Goal: Task Accomplishment & Management: Use online tool/utility

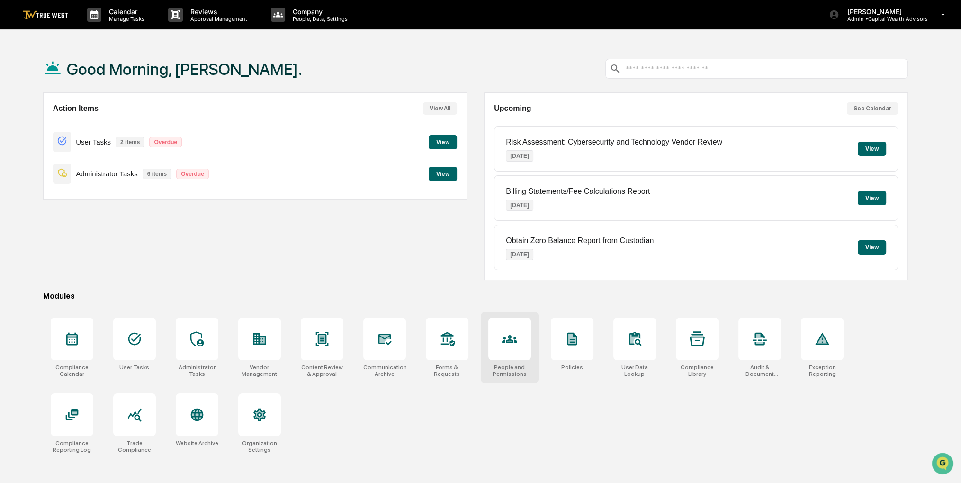
click at [523, 354] on div at bounding box center [510, 338] width 43 height 43
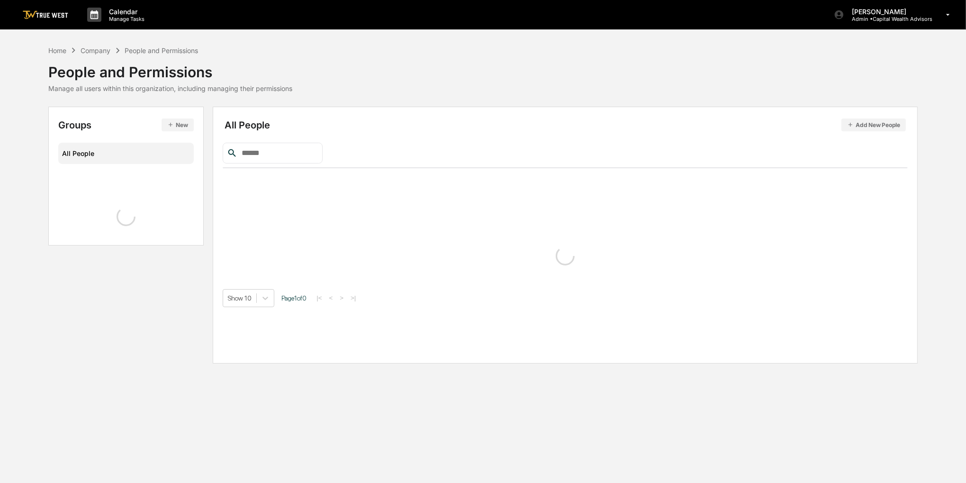
drag, startPoint x: 0, startPoint y: 0, endPoint x: 356, endPoint y: 75, distance: 364.2
click at [356, 75] on div "Home Company People and Permissions People and Permissions Manage all users wit…" at bounding box center [483, 68] width 870 height 47
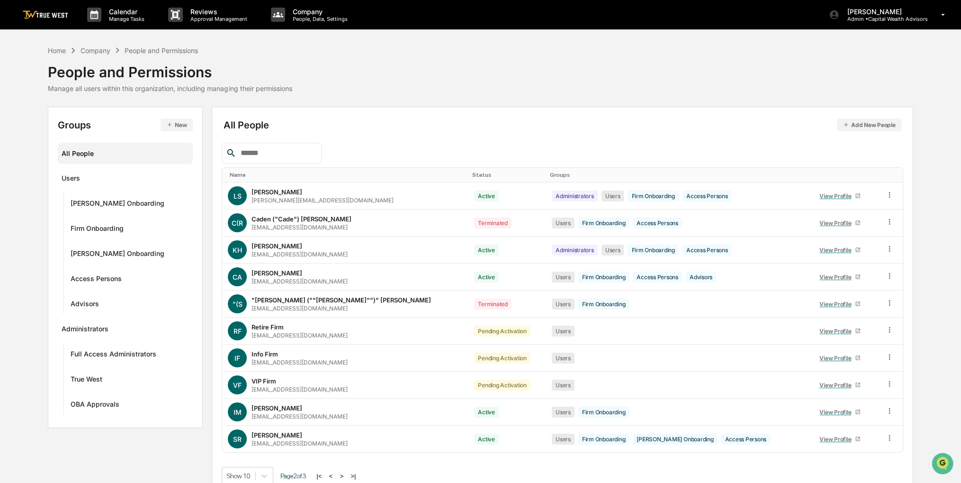
click at [345, 474] on button ">" at bounding box center [341, 476] width 9 height 8
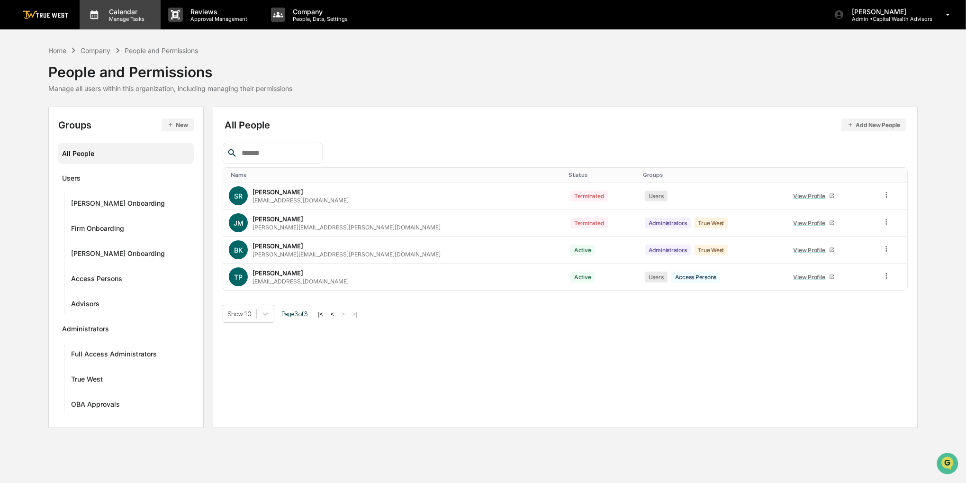
click at [119, 27] on div "Calendar Manage Tasks" at bounding box center [120, 14] width 81 height 29
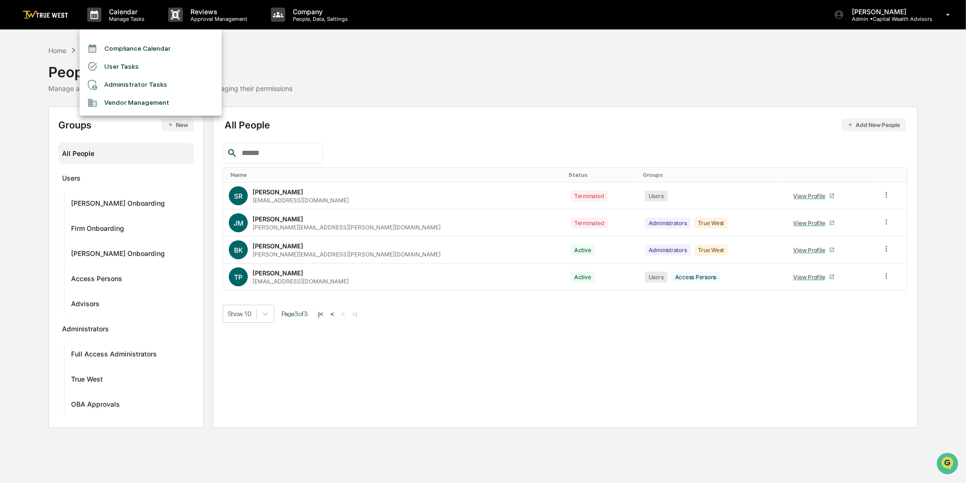
click at [121, 45] on li "Compliance Calendar" at bounding box center [151, 48] width 142 height 18
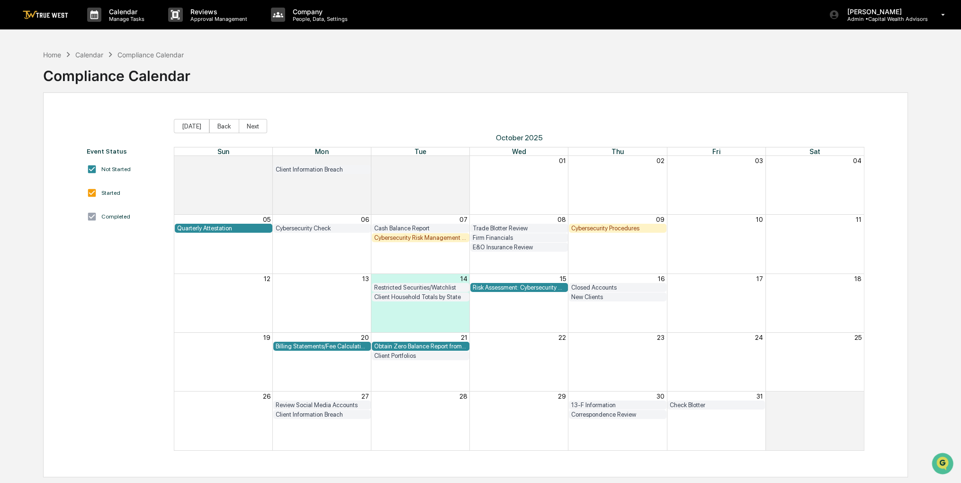
drag, startPoint x: 480, startPoint y: 56, endPoint x: 462, endPoint y: 56, distance: 17.1
click at [462, 56] on div "Home Calendar Compliance Calendar Compliance Calendar" at bounding box center [475, 68] width 865 height 47
drag, startPoint x: 462, startPoint y: 56, endPoint x: 439, endPoint y: 61, distance: 24.2
click at [439, 61] on div "Home Calendar Compliance Calendar Compliance Calendar" at bounding box center [475, 68] width 865 height 47
drag, startPoint x: 279, startPoint y: 63, endPoint x: 256, endPoint y: 60, distance: 22.5
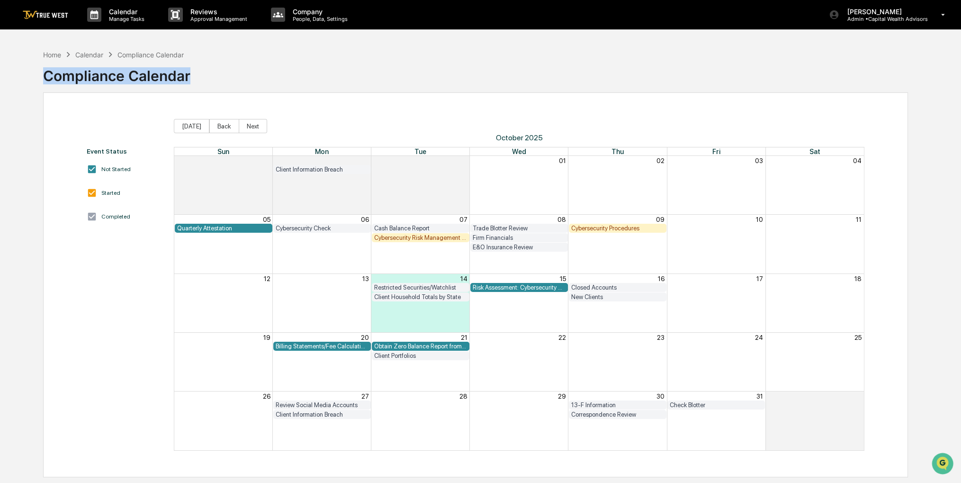
click at [256, 60] on div "Home Calendar Compliance Calendar Compliance Calendar" at bounding box center [475, 68] width 865 height 47
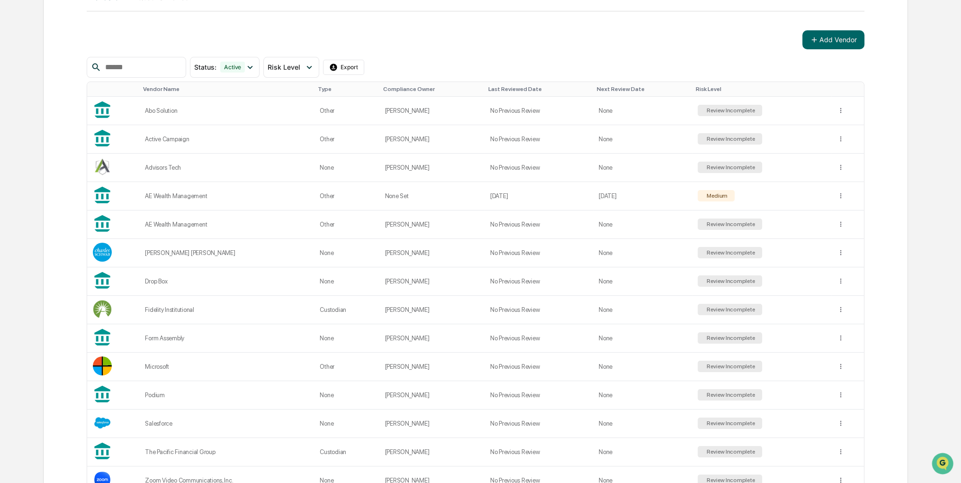
scroll to position [61, 0]
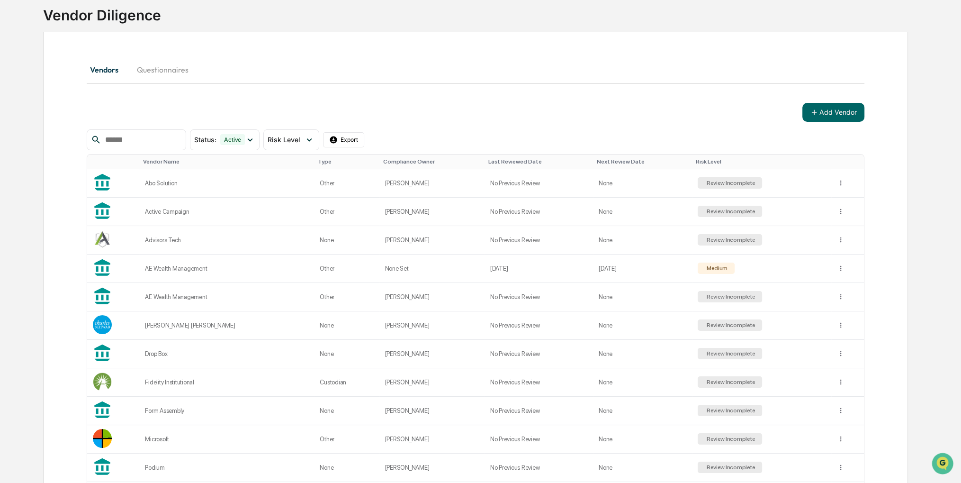
drag, startPoint x: 417, startPoint y: 51, endPoint x: 399, endPoint y: 53, distance: 18.1
click at [399, 53] on div "Vendors Questionnaires Add Vendor Status : Active Select/Deselect All Active Ar…" at bounding box center [475, 329] width 865 height 594
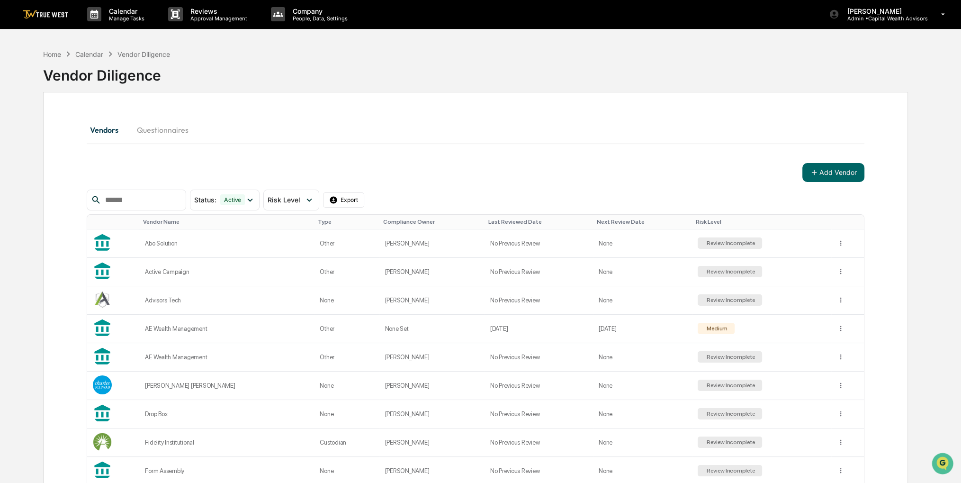
scroll to position [0, 0]
click at [133, 24] on div "Calendar Manage Tasks" at bounding box center [120, 14] width 81 height 29
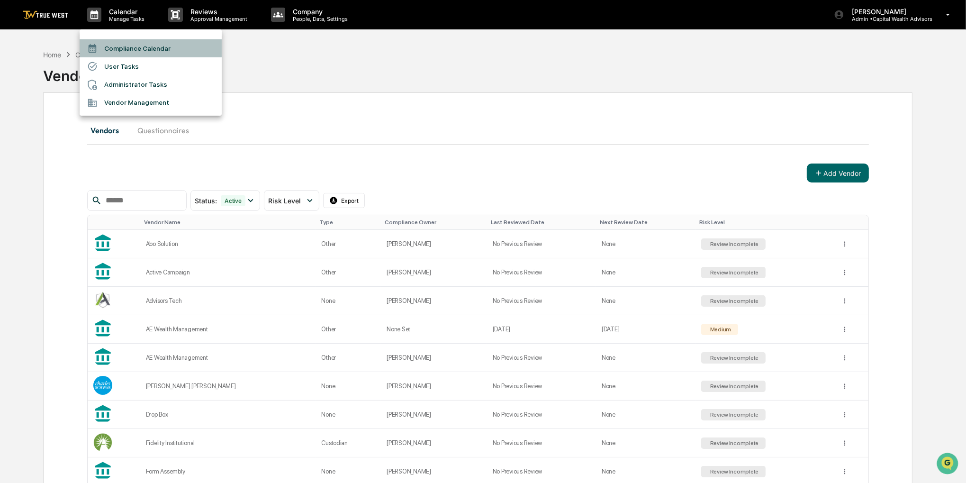
click at [132, 43] on li "Compliance Calendar" at bounding box center [151, 48] width 142 height 18
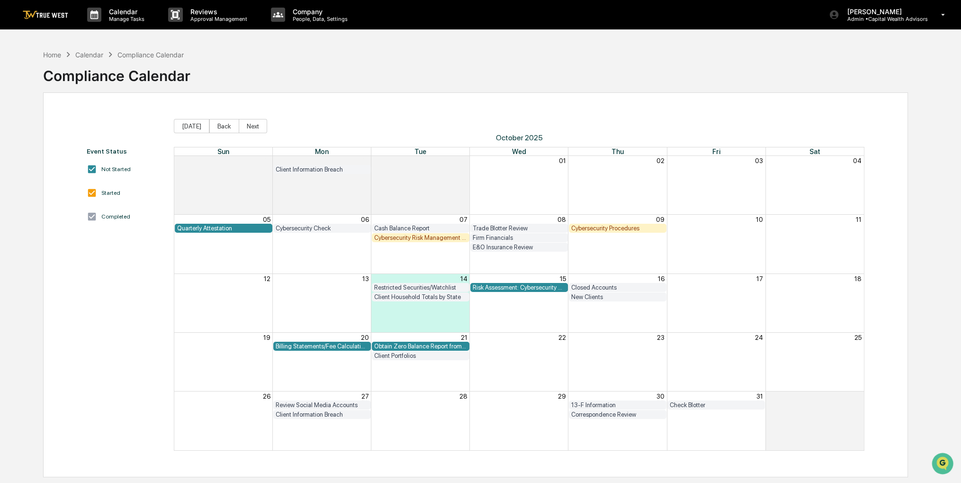
click at [427, 345] on div "Obtain Zero Balance Report from Custodian" at bounding box center [420, 346] width 93 height 7
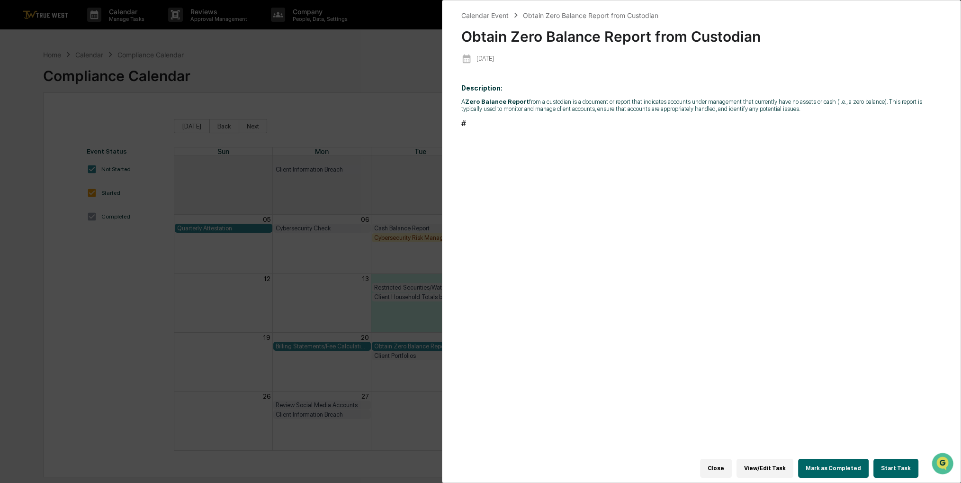
click at [901, 460] on button "Start Task" at bounding box center [896, 468] width 45 height 19
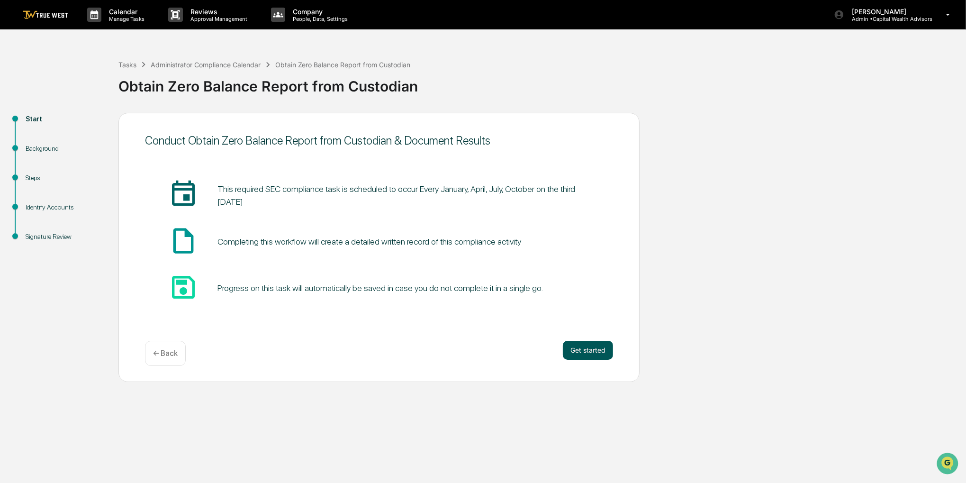
click at [592, 355] on button "Get started" at bounding box center [588, 350] width 50 height 19
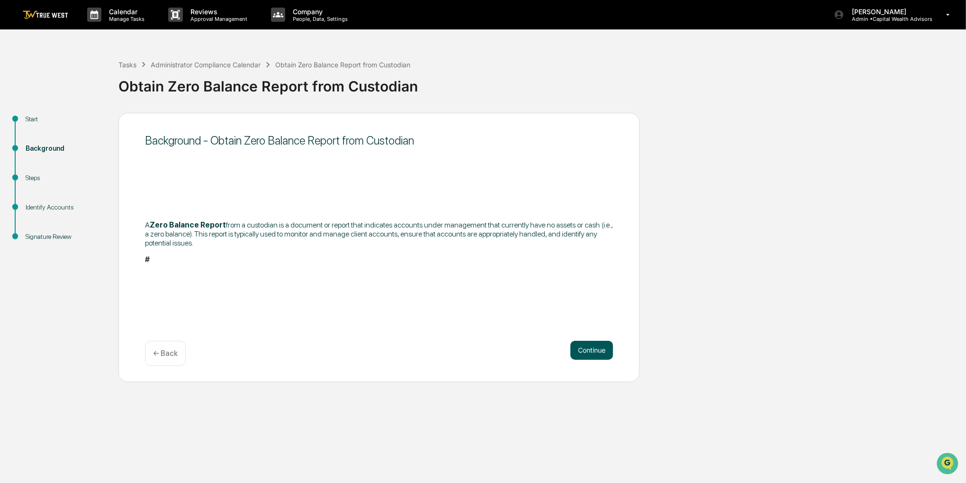
click at [591, 355] on button "Continue" at bounding box center [592, 350] width 43 height 19
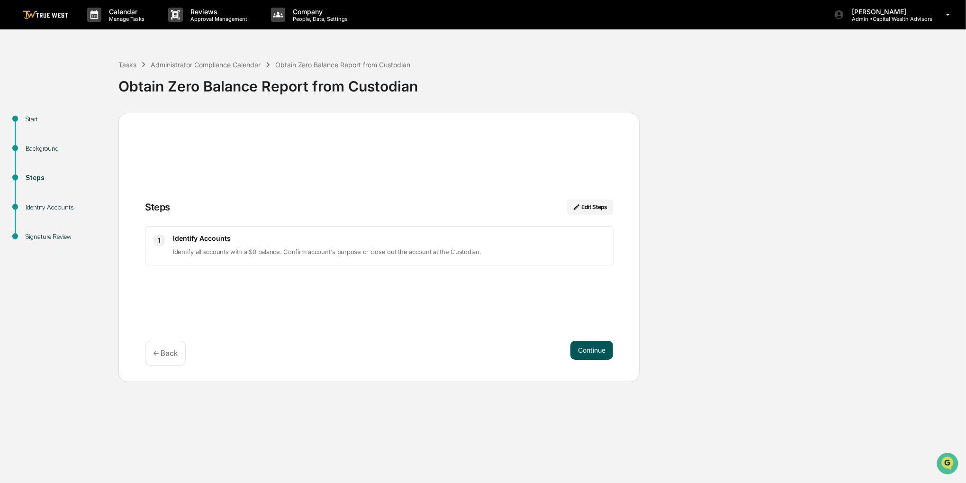
click at [589, 356] on button "Continue" at bounding box center [592, 350] width 43 height 19
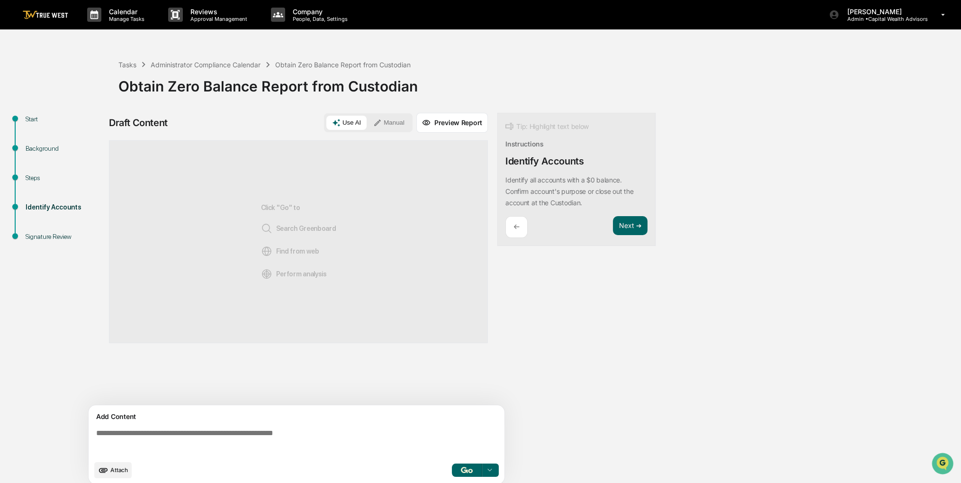
click at [394, 128] on button "Manual" at bounding box center [389, 123] width 43 height 14
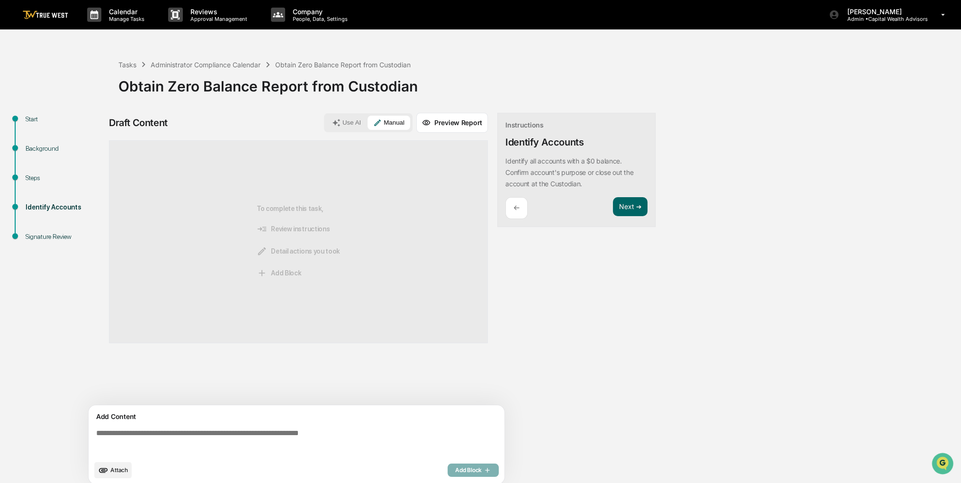
click at [97, 471] on button "Attach" at bounding box center [112, 470] width 37 height 16
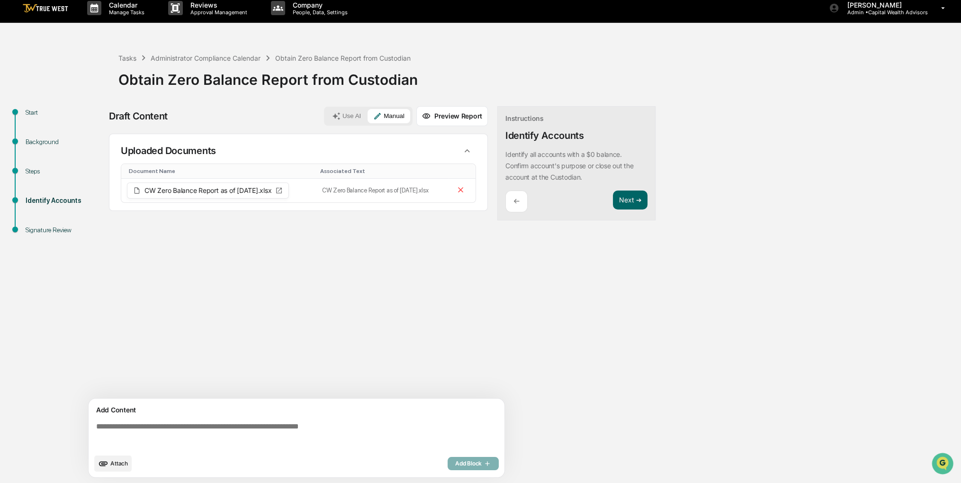
click at [104, 468] on button "Attach" at bounding box center [112, 463] width 37 height 16
drag, startPoint x: 335, startPoint y: 311, endPoint x: 318, endPoint y: 313, distance: 16.6
click at [318, 313] on div "Sources Uploaded Documents Document Name Associated Text CW Zero Balance Report…" at bounding box center [298, 266] width 379 height 265
drag, startPoint x: 493, startPoint y: 334, endPoint x: 463, endPoint y: 339, distance: 29.8
click at [463, 339] on div "Sources Uploaded Documents Document Name Associated Text CW Zero Balance Report…" at bounding box center [298, 266] width 379 height 265
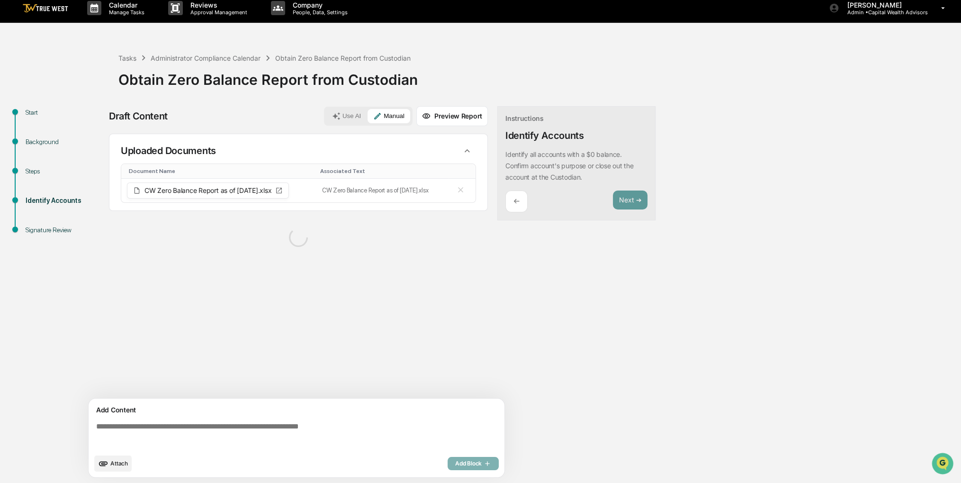
drag, startPoint x: 540, startPoint y: 374, endPoint x: 522, endPoint y: 374, distance: 18.0
click at [522, 374] on div "Draft Content Use AI Manual Preview Report Sources Uploaded Documents Document …" at bounding box center [374, 294] width 531 height 377
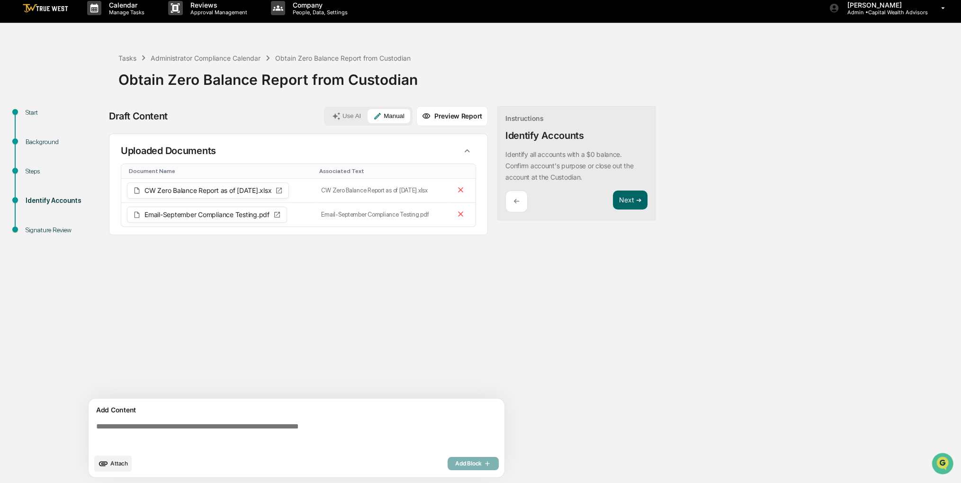
drag, startPoint x: 326, startPoint y: 313, endPoint x: 296, endPoint y: 303, distance: 32.1
click at [296, 303] on div "Sources Uploaded Documents Document Name Associated Text CW Zero Balance Report…" at bounding box center [298, 266] width 379 height 265
click at [222, 404] on div "Add Content" at bounding box center [296, 409] width 405 height 11
click at [213, 424] on textarea at bounding box center [298, 435] width 412 height 34
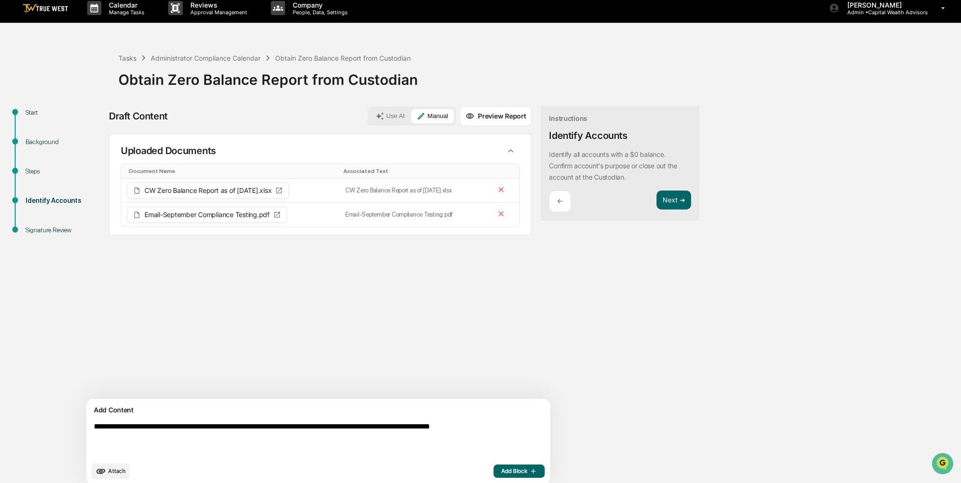
drag, startPoint x: 359, startPoint y: 433, endPoint x: 332, endPoint y: 436, distance: 27.7
click at [332, 436] on textarea "**********" at bounding box center [296, 439] width 412 height 42
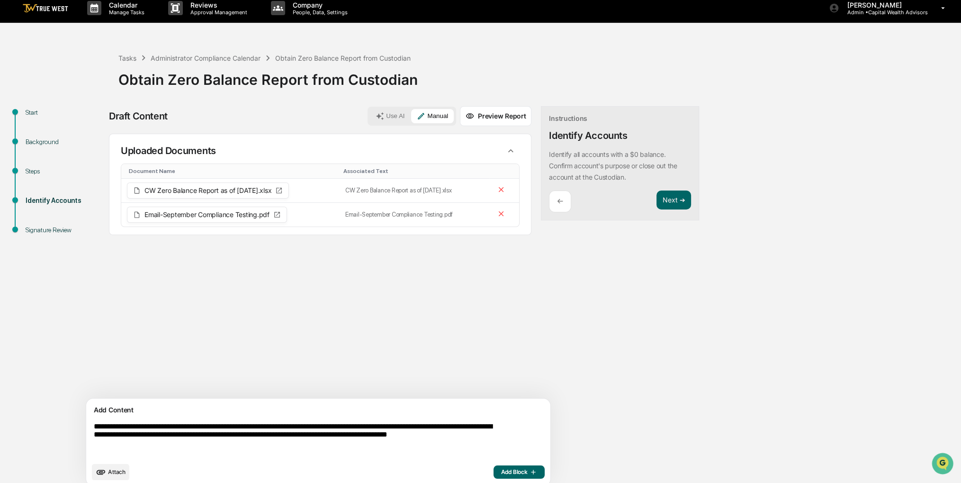
type textarea "**********"
click at [527, 472] on icon "button" at bounding box center [531, 472] width 9 height 8
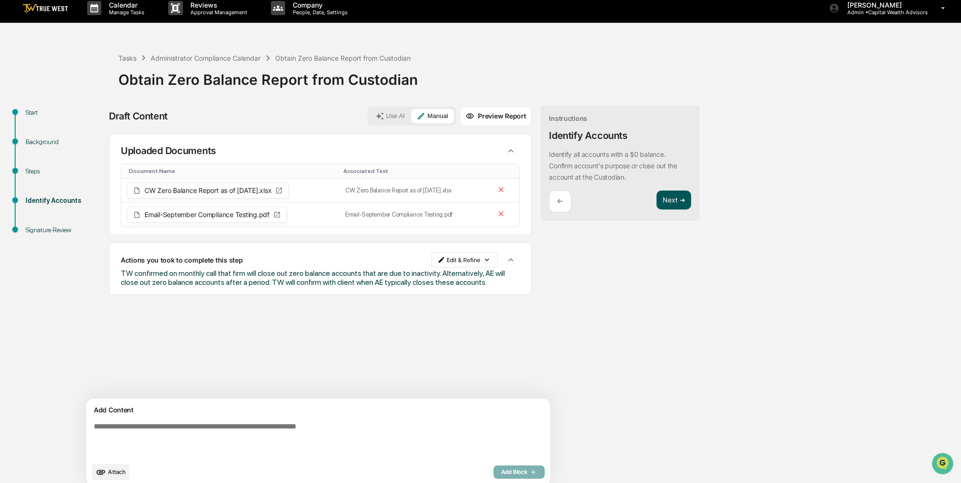
click at [657, 200] on button "Next ➔" at bounding box center [674, 199] width 35 height 19
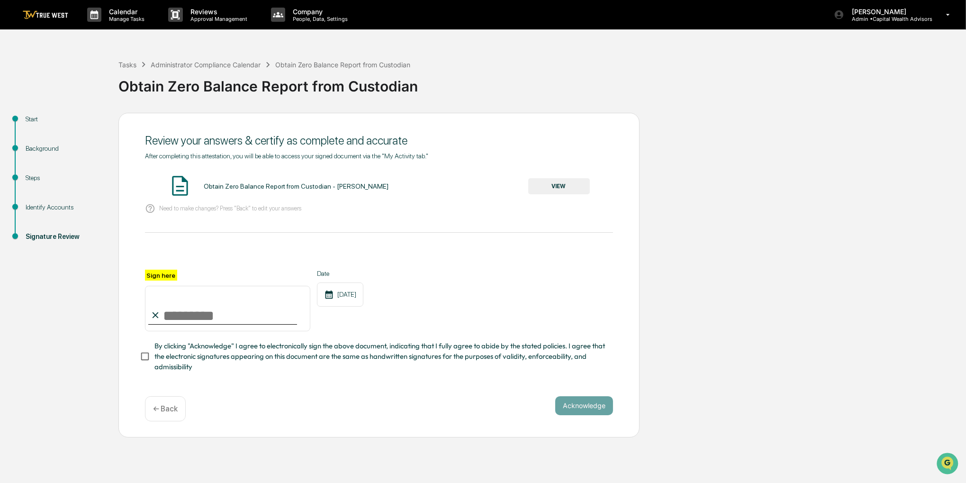
click at [274, 301] on input "Sign here" at bounding box center [227, 308] width 165 height 45
type input "**********"
click at [216, 361] on span "By clicking "Acknowledge" I agree to electronically sign the above document, in…" at bounding box center [379, 357] width 451 height 32
click at [553, 190] on button "VIEW" at bounding box center [559, 186] width 62 height 16
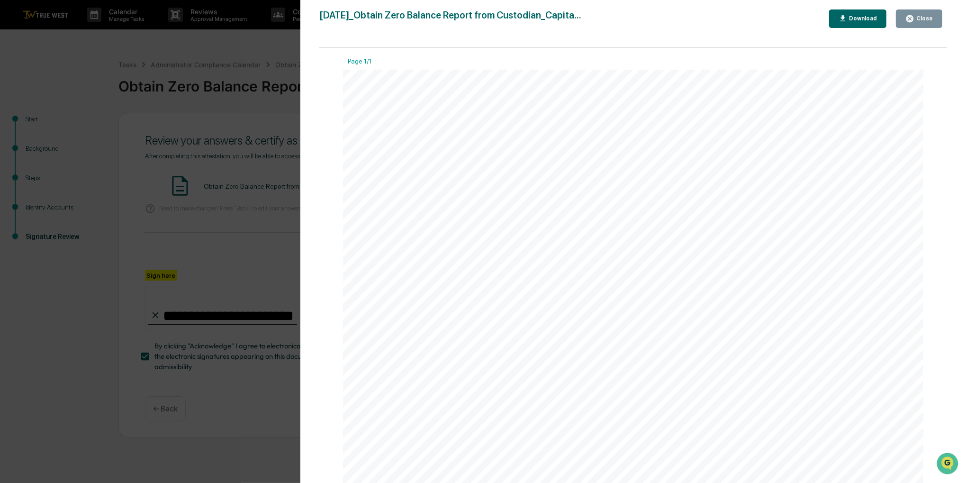
click at [249, 49] on div "Version History 10/14/2025, 04:53 PM Sigrid Alegria 2025-10-14_Obtain Zero Bala…" at bounding box center [483, 241] width 966 height 483
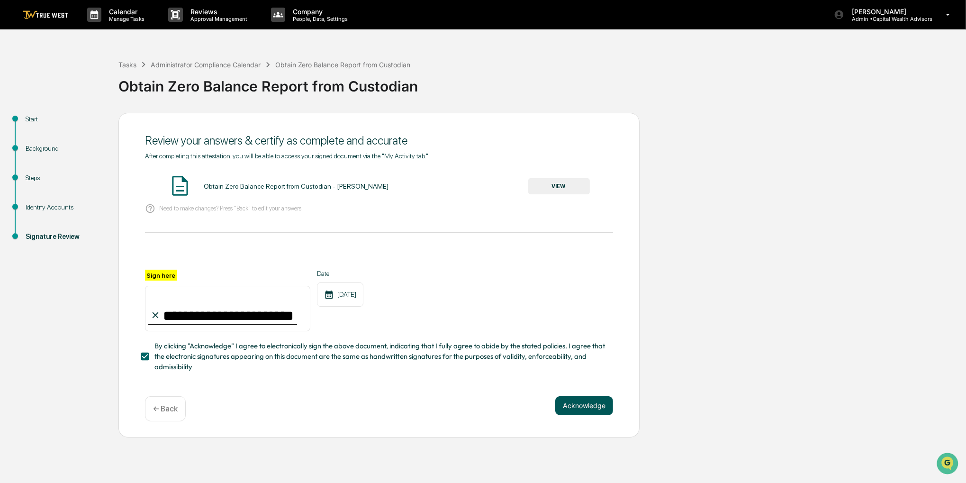
click at [590, 413] on button "Acknowledge" at bounding box center [584, 405] width 58 height 19
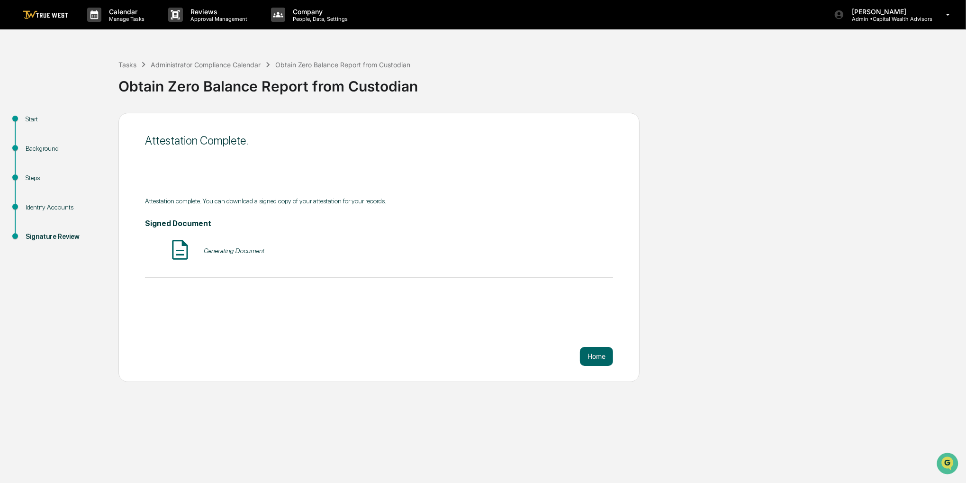
drag, startPoint x: 213, startPoint y: 47, endPoint x: 167, endPoint y: 39, distance: 46.6
click at [167, 39] on div "Calendar Manage Tasks Reviews Approval Management Company People, Data, Setting…" at bounding box center [483, 241] width 966 height 483
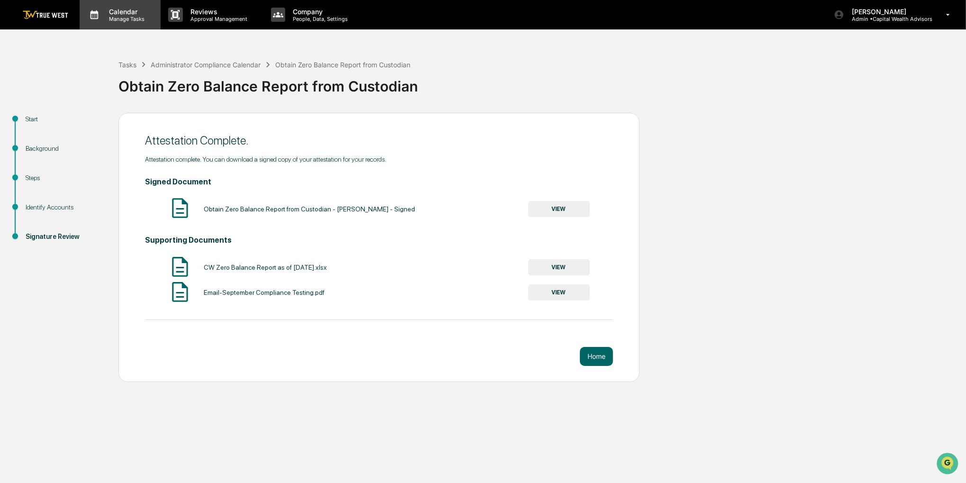
click at [143, 22] on div "Calendar Manage Tasks" at bounding box center [120, 14] width 81 height 29
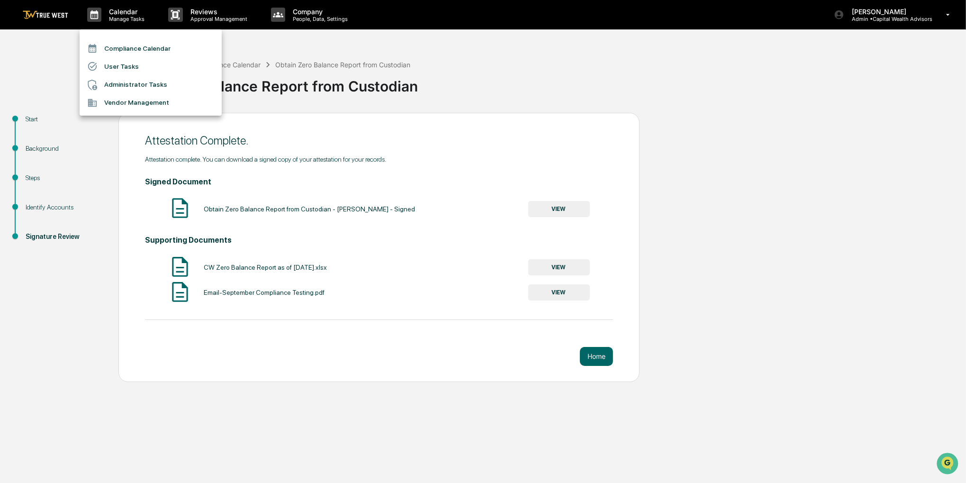
click at [142, 49] on li "Compliance Calendar" at bounding box center [151, 48] width 142 height 18
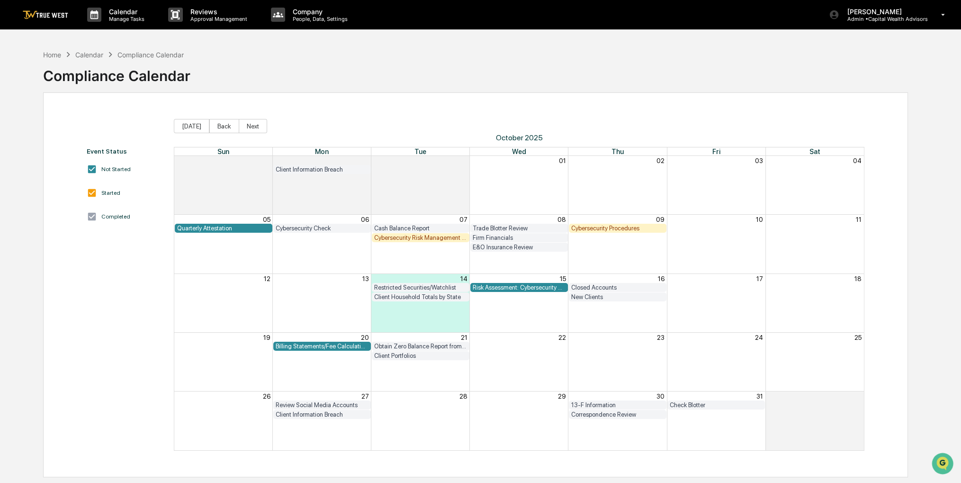
drag, startPoint x: 92, startPoint y: 284, endPoint x: 83, endPoint y: 281, distance: 9.4
click at [83, 281] on div "Event Status Not Started Started Completed Today Back Next October 2025 Sun Mon…" at bounding box center [475, 284] width 865 height 385
